Goal: Check status

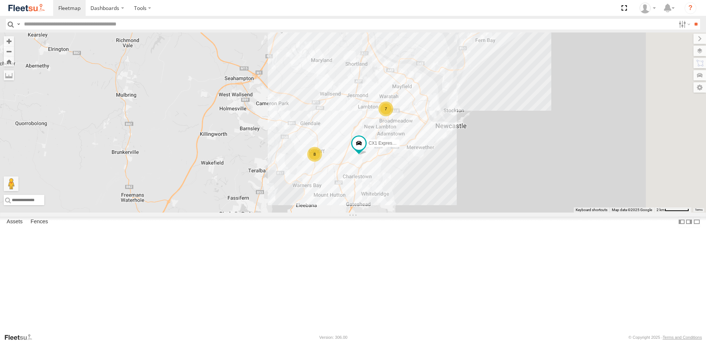
drag, startPoint x: 583, startPoint y: 191, endPoint x: 481, endPoint y: 138, distance: 114.8
click at [482, 138] on div "L2 Plasterboard Truck CX1 Express Ute 11 7 8" at bounding box center [353, 122] width 706 height 180
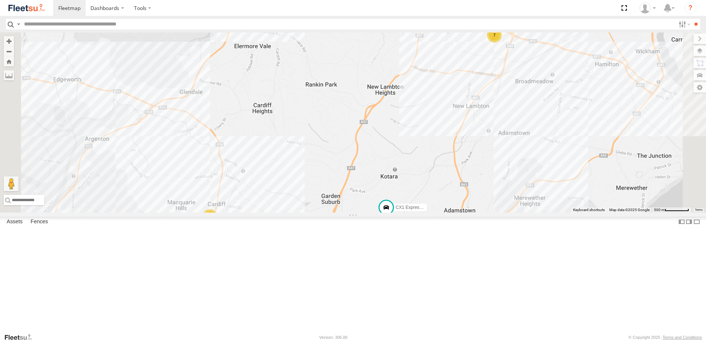
drag, startPoint x: 549, startPoint y: 174, endPoint x: 497, endPoint y: 129, distance: 68.9
click at [497, 129] on div "L2 Plasterboard Truck CX1 Express Ute 7 8" at bounding box center [353, 122] width 706 height 180
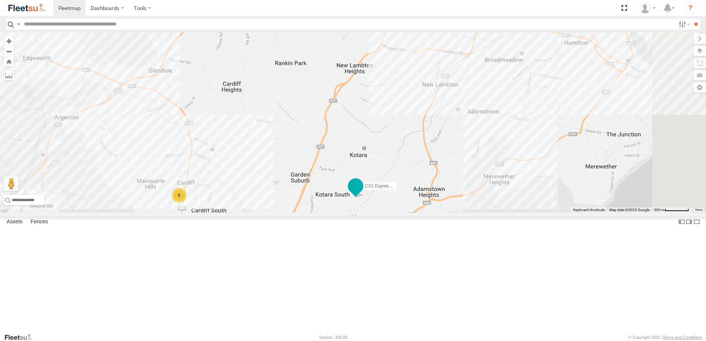
click at [362, 193] on span at bounding box center [355, 185] width 13 height 13
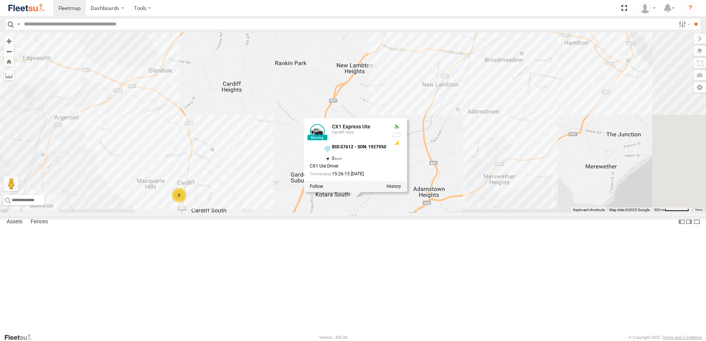
click at [486, 107] on div "L2 Plasterboard Truck CX1 Express Ute 7 8 CX1 Express Ute [GEOGRAPHIC_DATA] Ute…" at bounding box center [353, 122] width 706 height 180
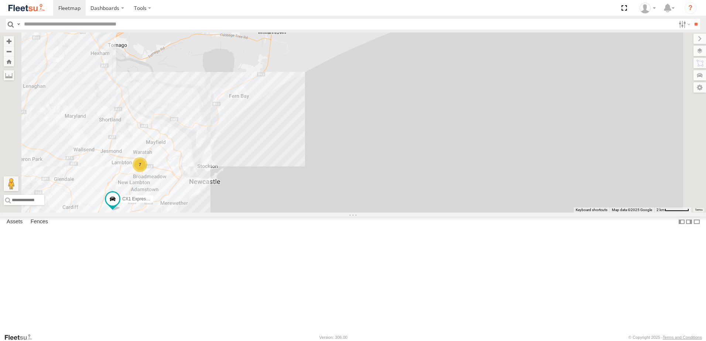
click at [261, 203] on div "L2 Plasterboard Truck 7 CX1 Express Ute" at bounding box center [353, 122] width 706 height 180
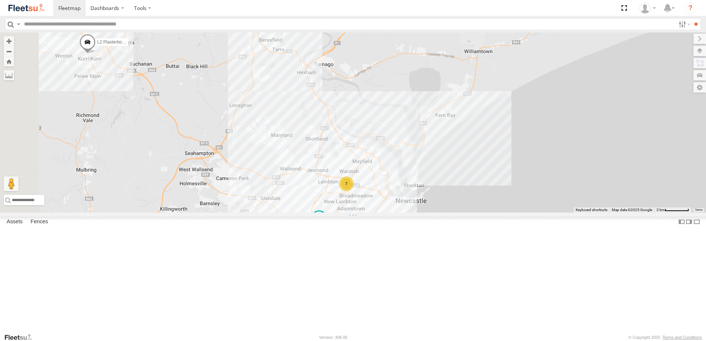
drag, startPoint x: 296, startPoint y: 137, endPoint x: 504, endPoint y: 154, distance: 208.9
click at [504, 154] on div "L2 Plasterboard Truck 7 CX1 Express Ute" at bounding box center [353, 122] width 706 height 180
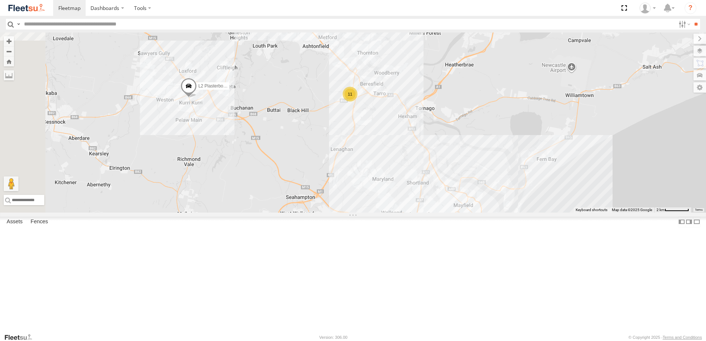
click at [457, 121] on div "L2 Plasterboard Truck CX1 Express Ute 11 7 8" at bounding box center [353, 122] width 706 height 180
click at [458, 126] on div "L2 Plasterboard Truck CX1 Express Ute 11 7 8" at bounding box center [353, 122] width 706 height 180
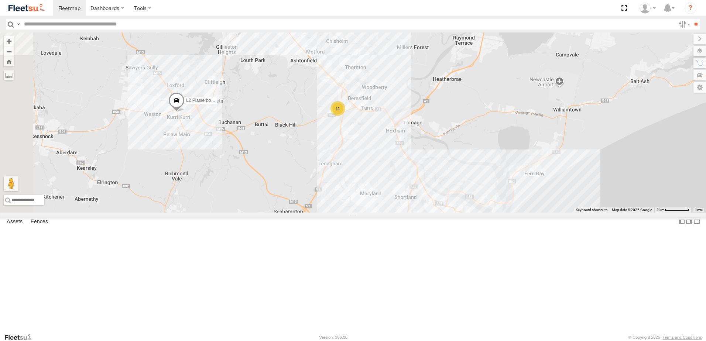
drag, startPoint x: 458, startPoint y: 126, endPoint x: 438, endPoint y: 146, distance: 28.5
click at [440, 146] on div "L2 Plasterboard Truck CX1 Express Ute 11 7 8" at bounding box center [353, 122] width 706 height 180
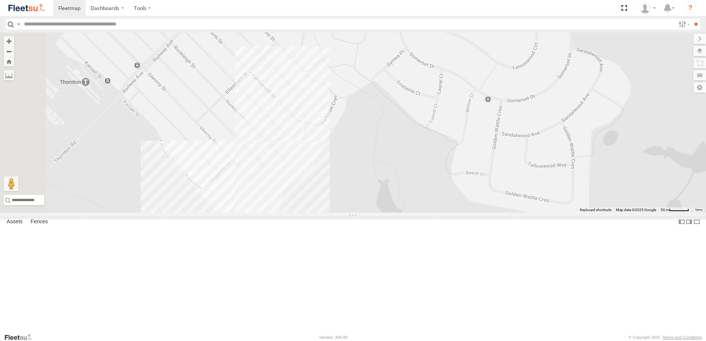
click at [356, 213] on div "L2 Plasterboard Truck CX1 Express Ute" at bounding box center [353, 122] width 706 height 180
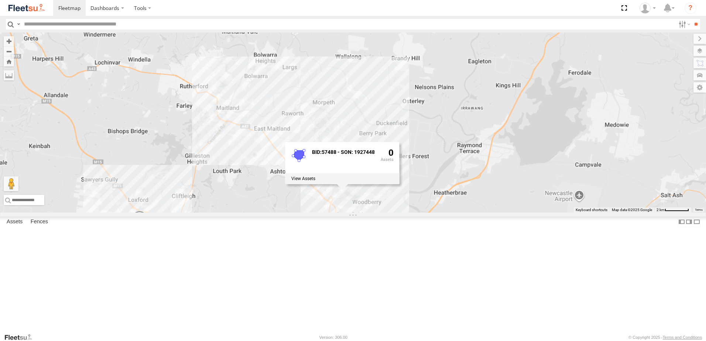
click at [503, 148] on div "L2 Plasterboard Truck CX1 Express Ute BID:57488 - SON: 1927448 0" at bounding box center [353, 122] width 706 height 180
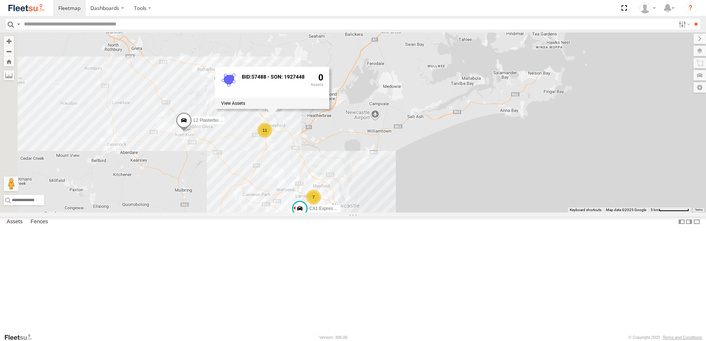
drag, startPoint x: 442, startPoint y: 168, endPoint x: 538, endPoint y: 161, distance: 96.3
click at [542, 166] on div "L2 Plasterboard Truck 11 7 8 CX1 Express Ute BID:57488 - SON: 1927448 0" at bounding box center [353, 122] width 706 height 180
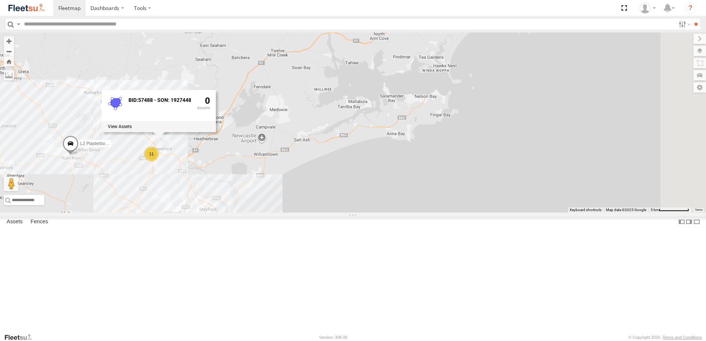
drag, startPoint x: 574, startPoint y: 145, endPoint x: 461, endPoint y: 174, distance: 116.6
click at [461, 174] on div "L2 Plasterboard Truck 11 7 8 CX1 Express Ute BID:57488 - SON: 1927448 0" at bounding box center [353, 122] width 706 height 180
